Goal: Transaction & Acquisition: Purchase product/service

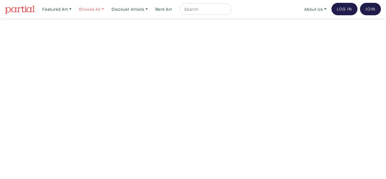
click at [105, 10] on link "Browse All" at bounding box center [92, 9] width 30 height 12
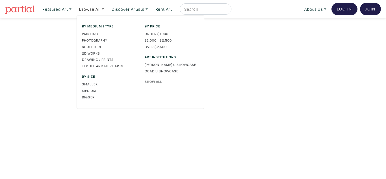
click at [154, 80] on link "Show All" at bounding box center [172, 81] width 54 height 5
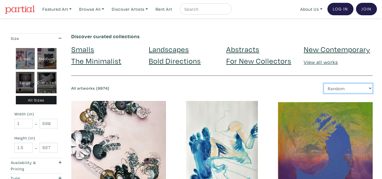
click at [338, 88] on select "Newest Random Price: Low to High Price: High to Low" at bounding box center [347, 88] width 49 height 10
select select "id"
click at [323, 83] on select "Newest Random Price: Low to High Price: High to Low" at bounding box center [347, 88] width 49 height 10
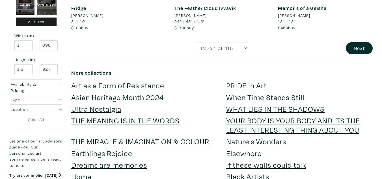
scroll to position [1186, 0]
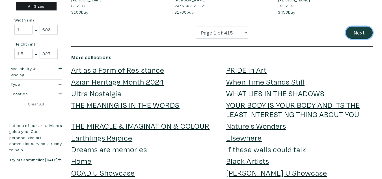
click at [364, 27] on button "Next" at bounding box center [359, 33] width 27 height 12
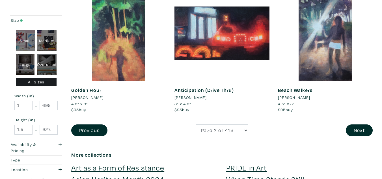
scroll to position [1071, 0]
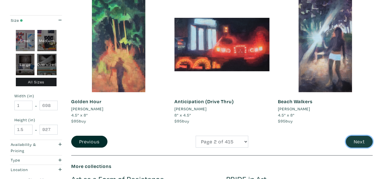
click at [359, 142] on button "Next" at bounding box center [359, 142] width 27 height 12
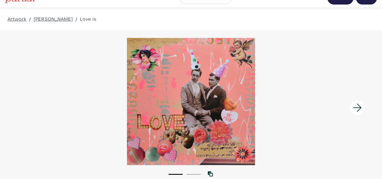
scroll to position [11, 0]
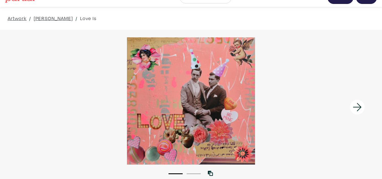
click at [207, 90] on div at bounding box center [191, 100] width 382 height 127
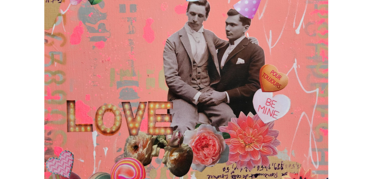
drag, startPoint x: 203, startPoint y: 83, endPoint x: 203, endPoint y: 102, distance: 19.5
click at [203, 102] on div at bounding box center [191, 90] width 382 height 164
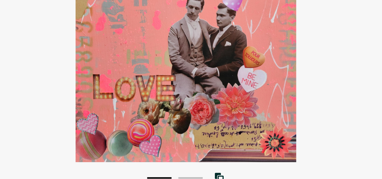
scroll to position [20, 0]
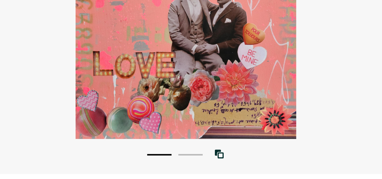
click at [197, 164] on button "2" at bounding box center [193, 164] width 14 height 1
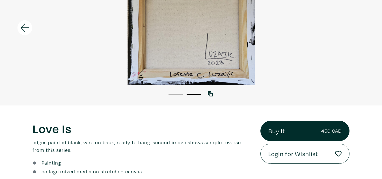
scroll to position [0, 0]
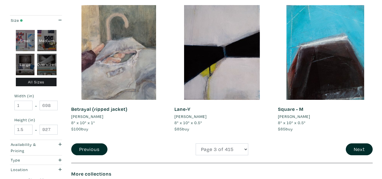
scroll to position [1071, 0]
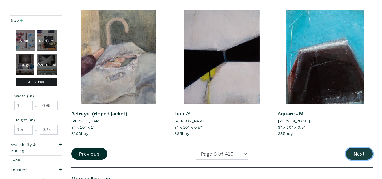
click at [356, 148] on button "Next" at bounding box center [359, 154] width 27 height 12
